Goal: Find specific page/section: Find specific page/section

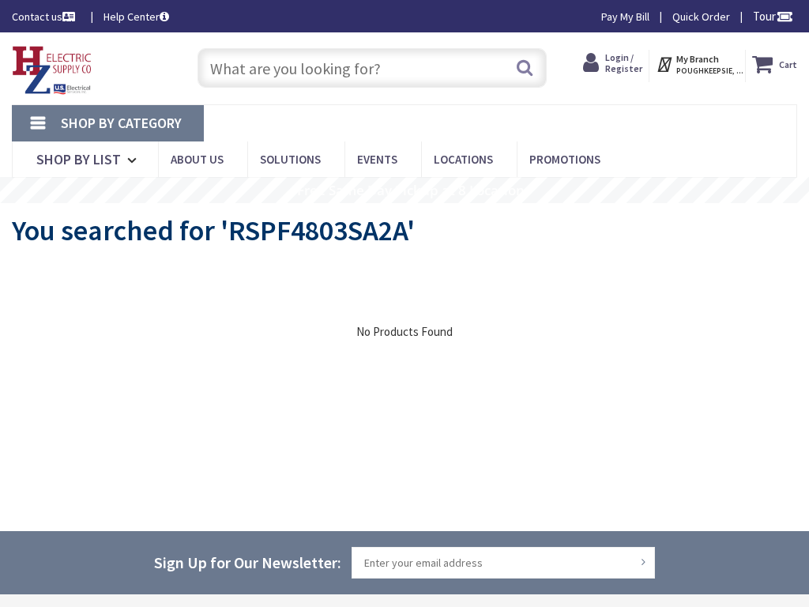
type input "WTC Cortlandt, [US_STATE][GEOGRAPHIC_DATA], [GEOGRAPHIC_DATA]"
